Goal: Find contact information: Find contact information

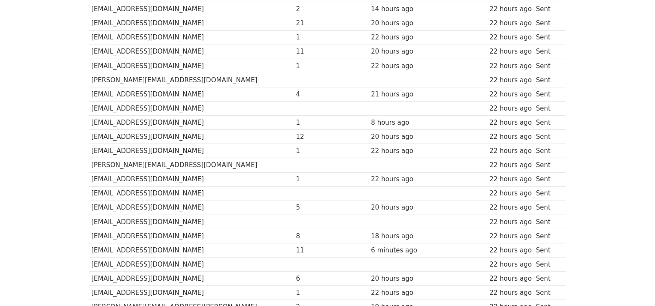
scroll to position [172, 0]
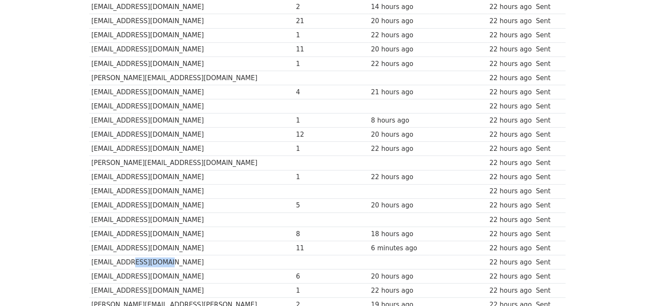
drag, startPoint x: 208, startPoint y: 256, endPoint x: 123, endPoint y: 258, distance: 84.6
click at [123, 258] on td "[EMAIL_ADDRESS][DOMAIN_NAME]" at bounding box center [191, 263] width 205 height 14
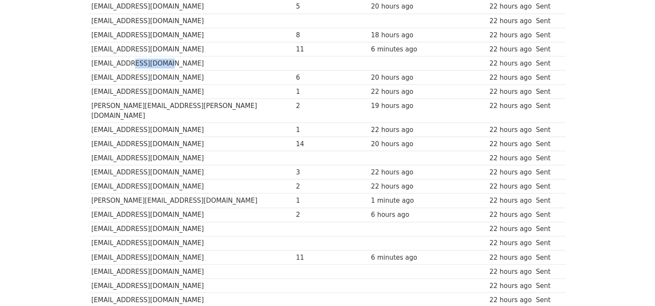
scroll to position [386, 0]
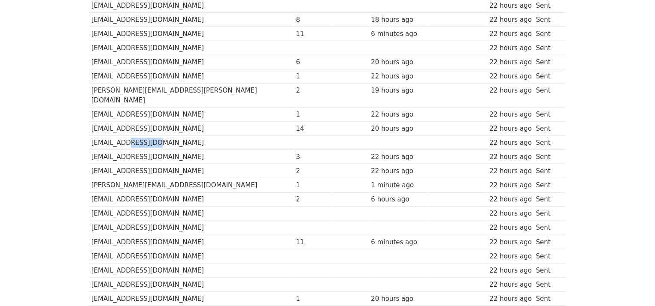
drag, startPoint x: 146, startPoint y: 132, endPoint x: 124, endPoint y: 130, distance: 22.4
click at [124, 136] on td "[EMAIL_ADDRESS][DOMAIN_NAME]" at bounding box center [191, 143] width 205 height 14
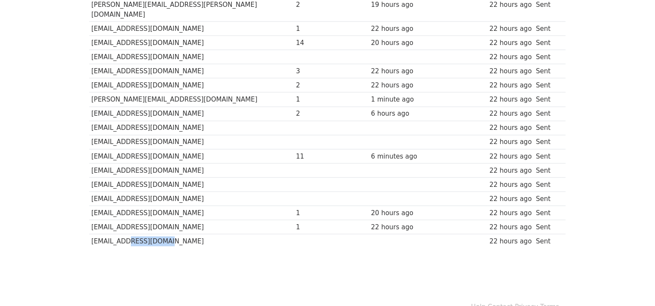
drag, startPoint x: 163, startPoint y: 227, endPoint x: 120, endPoint y: 224, distance: 43.1
click at [120, 235] on td "[EMAIL_ADDRESS][DOMAIN_NAME]" at bounding box center [191, 242] width 205 height 14
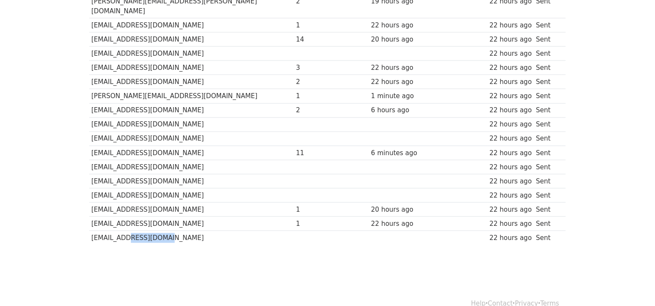
scroll to position [477, 0]
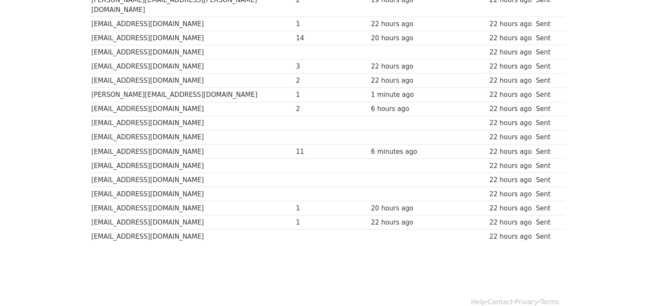
click at [225, 159] on td "[EMAIL_ADDRESS][DOMAIN_NAME]" at bounding box center [191, 166] width 205 height 14
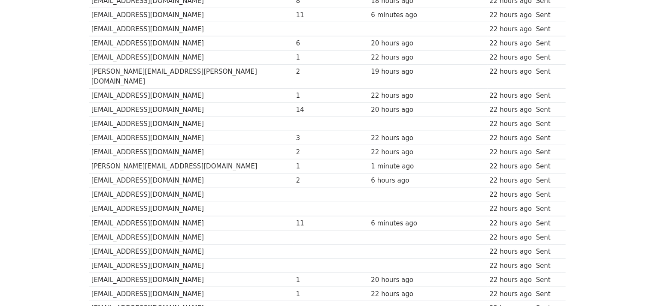
scroll to position [391, 0]
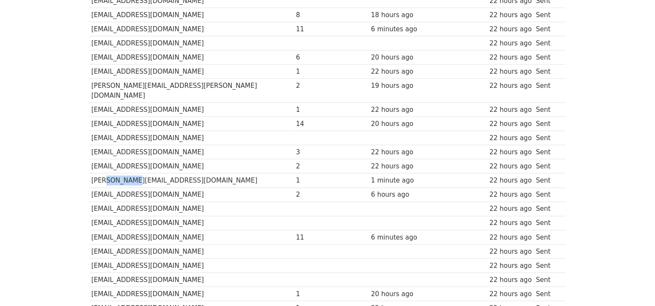
drag, startPoint x: 125, startPoint y: 168, endPoint x: 100, endPoint y: 172, distance: 26.0
click at [100, 174] on td "[PERSON_NAME][EMAIL_ADDRESS][DOMAIN_NAME]" at bounding box center [191, 181] width 205 height 14
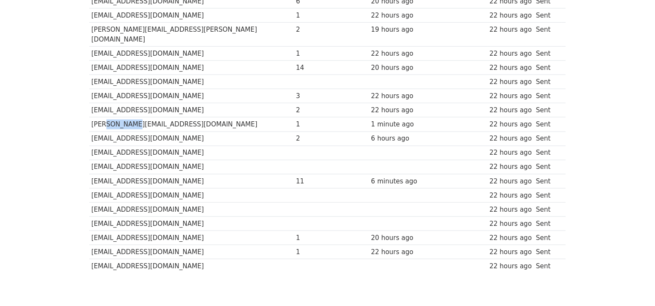
scroll to position [434, 0]
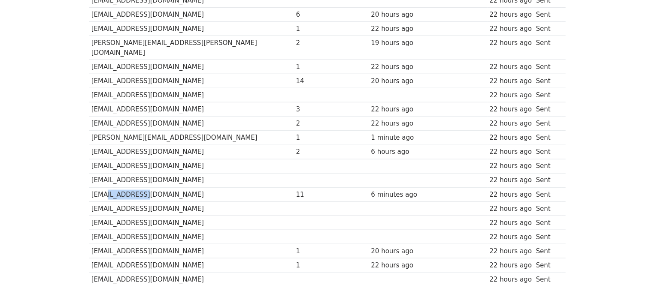
drag, startPoint x: 143, startPoint y: 182, endPoint x: 102, endPoint y: 177, distance: 42.0
click at [102, 188] on td "[EMAIL_ADDRESS][DOMAIN_NAME]" at bounding box center [191, 195] width 205 height 14
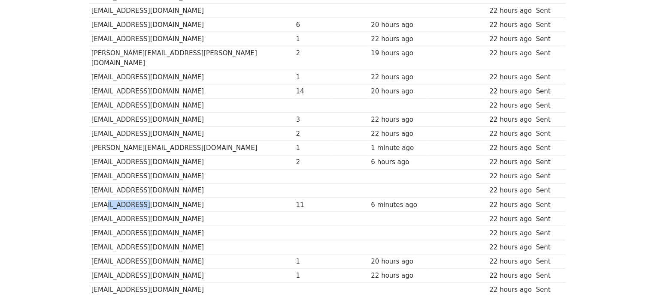
scroll to position [477, 0]
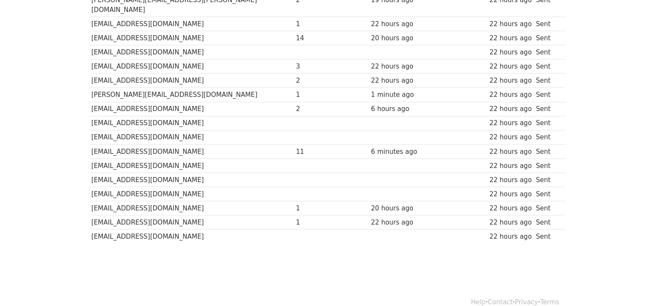
click at [245, 159] on td "[EMAIL_ADDRESS][DOMAIN_NAME]" at bounding box center [191, 166] width 205 height 14
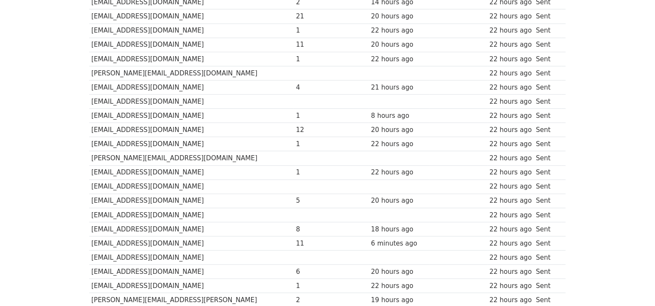
scroll to position [0, 0]
